Goal: Share content: Share content

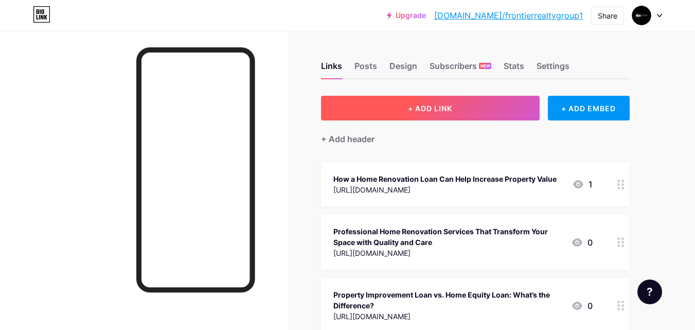
click at [427, 107] on span "+ ADD LINK" at bounding box center [430, 108] width 44 height 9
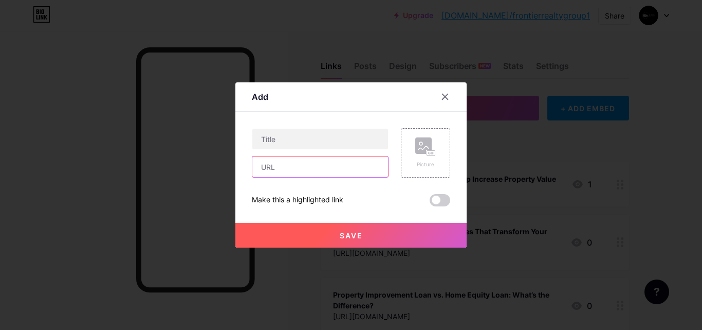
click at [312, 162] on input "text" at bounding box center [321, 166] width 136 height 21
paste input "[URL][DOMAIN_NAME]"
type input "[URL][DOMAIN_NAME]"
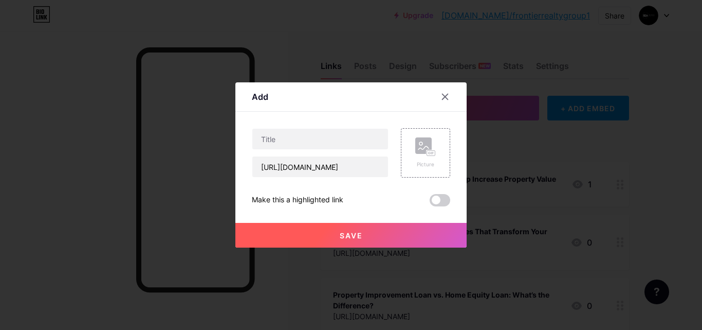
click at [356, 123] on div "Content YouTube Play YouTube video without leaving your page. ADD Vimeo Play Vi…" at bounding box center [351, 159] width 199 height 95
click at [304, 140] on input "text" at bounding box center [321, 139] width 136 height 21
paste input "Zero Interest Home Improvement Loans by Frontier Realty Group"
type input "Zero Interest Home Improvement Loans by Frontier Realty Group"
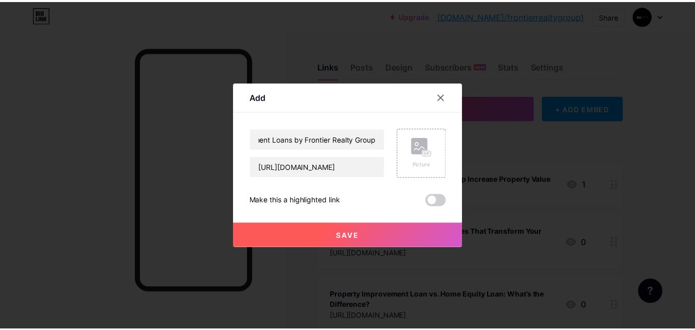
scroll to position [0, 0]
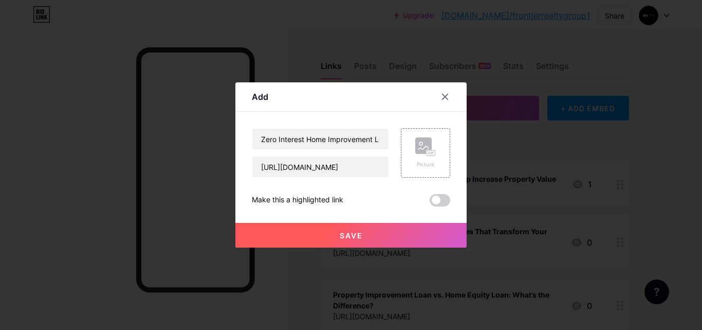
click at [324, 243] on button "Save" at bounding box center [351, 235] width 231 height 25
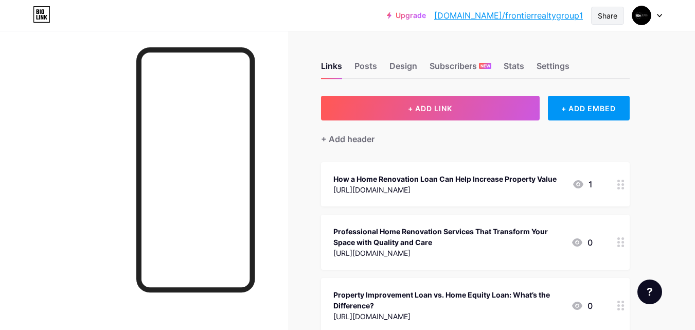
click at [605, 19] on div "Share" at bounding box center [608, 15] width 20 height 11
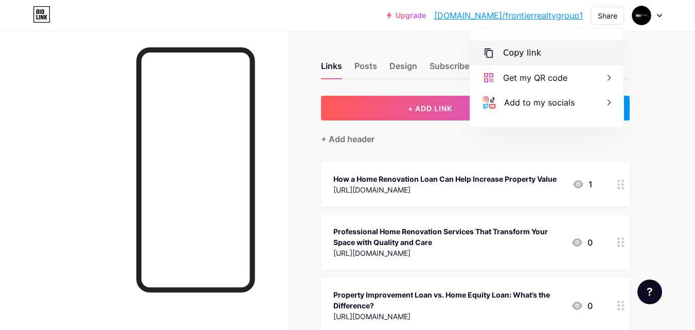
click at [556, 52] on div "Copy link" at bounding box center [546, 53] width 153 height 25
